Goal: Navigation & Orientation: Find specific page/section

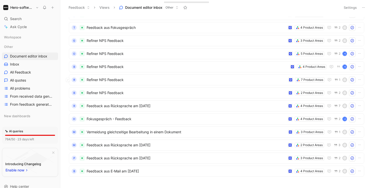
scroll to position [161, 0]
click at [226, 119] on span "Fokusgespräch - Feedback" at bounding box center [186, 118] width 199 height 6
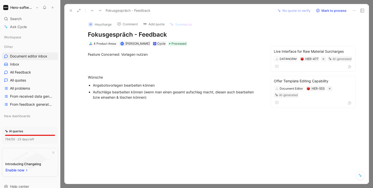
click at [67, 9] on button at bounding box center [70, 10] width 7 height 7
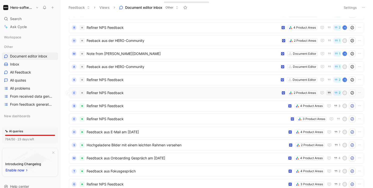
scroll to position [20, 0]
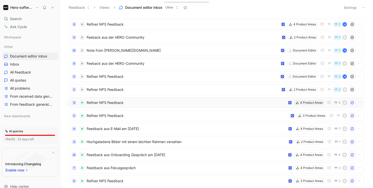
click at [312, 103] on div "4 Product Areas" at bounding box center [311, 102] width 23 height 5
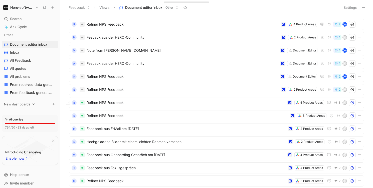
scroll to position [15, 0]
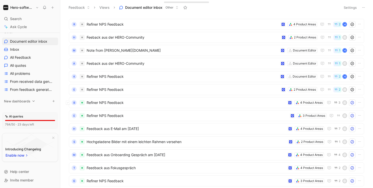
click at [33, 100] on icon at bounding box center [34, 100] width 2 height 1
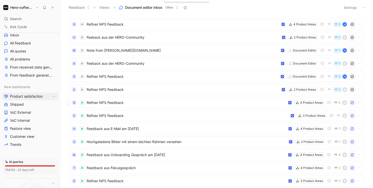
scroll to position [36, 0]
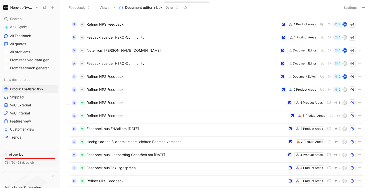
click at [26, 89] on span "Product satisfaction" at bounding box center [26, 88] width 33 height 5
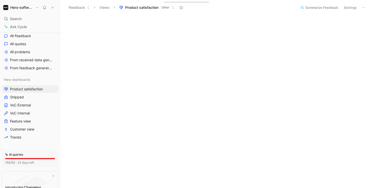
scroll to position [73, 0]
click at [27, 121] on span "Feature view" at bounding box center [20, 120] width 21 height 5
click at [28, 52] on span "All problems" at bounding box center [20, 51] width 20 height 5
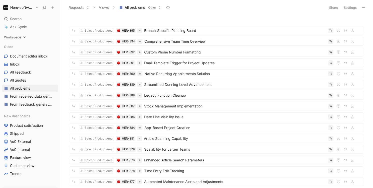
click at [25, 38] on icon at bounding box center [25, 36] width 2 height 1
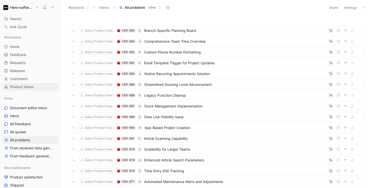
click at [27, 87] on span "Product Areas" at bounding box center [22, 86] width 24 height 5
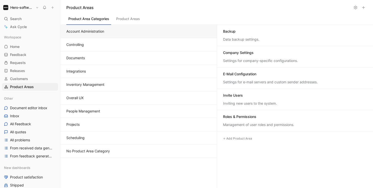
click at [82, 44] on button "Controlling" at bounding box center [138, 44] width 157 height 13
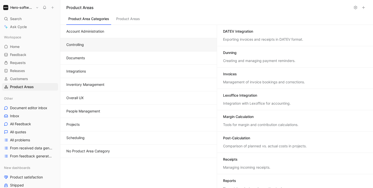
click at [83, 57] on button "Documents" at bounding box center [138, 57] width 157 height 13
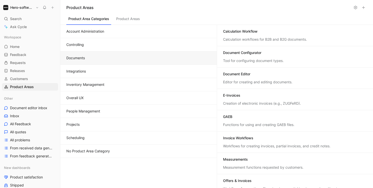
click at [85, 68] on button "Integrations" at bounding box center [138, 71] width 157 height 13
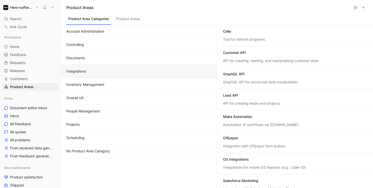
scroll to position [6, 0]
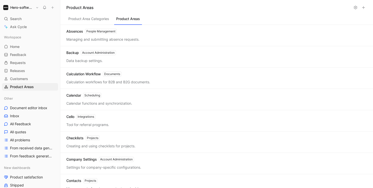
click at [129, 17] on button "Product Areas" at bounding box center [128, 20] width 28 height 10
click at [130, 39] on div "Managing and submitting absence requests." at bounding box center [216, 39] width 301 height 5
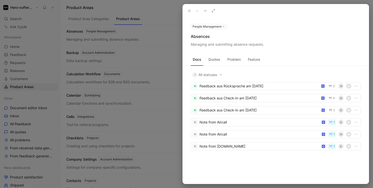
click at [190, 12] on icon at bounding box center [189, 11] width 4 height 4
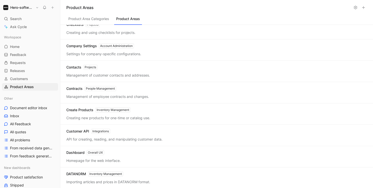
scroll to position [106, 0]
